Goal: Find specific page/section: Find specific page/section

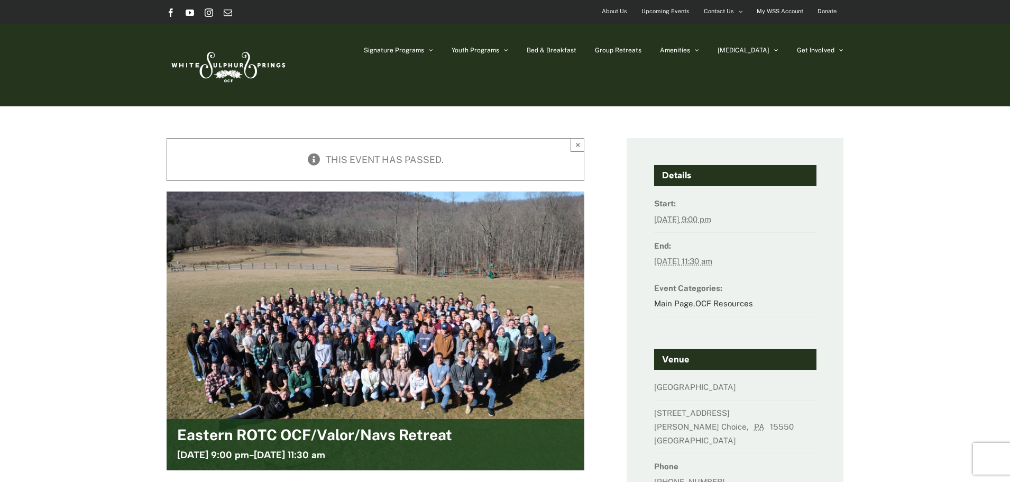
click at [671, 12] on span "Upcoming Events" at bounding box center [666, 11] width 48 height 15
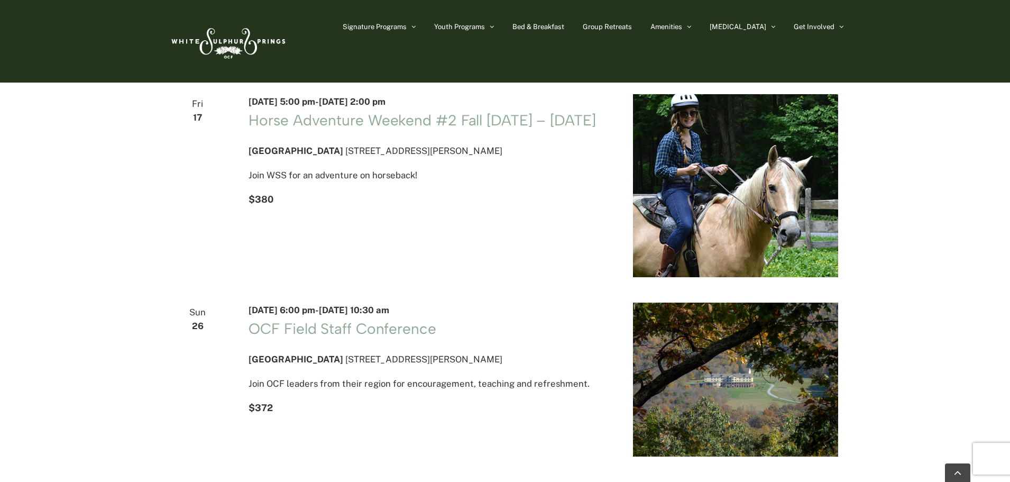
scroll to position [503, 0]
